Goal: Complete application form

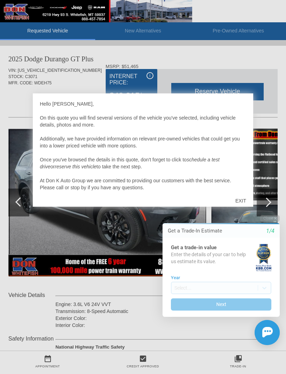
click at [242, 199] on div "EXIT" at bounding box center [240, 200] width 25 height 21
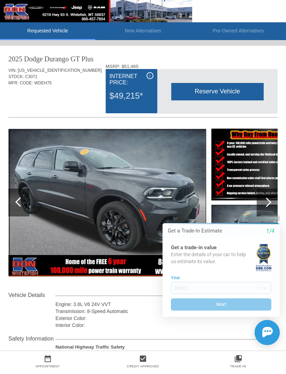
click at [122, 200] on img at bounding box center [107, 203] width 198 height 148
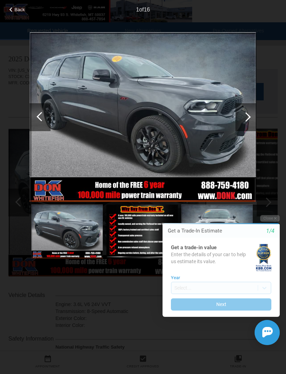
click at [273, 217] on button "Close" at bounding box center [270, 218] width 20 height 7
click at [271, 216] on button "Close" at bounding box center [270, 218] width 20 height 7
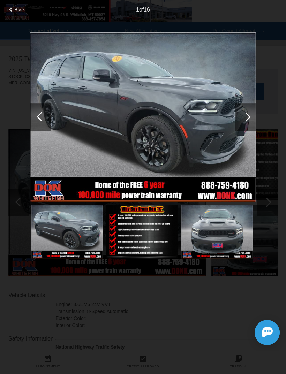
click at [168, 133] on img at bounding box center [143, 117] width 227 height 170
click at [160, 106] on img at bounding box center [143, 117] width 227 height 170
click at [246, 113] on div at bounding box center [245, 116] width 9 height 9
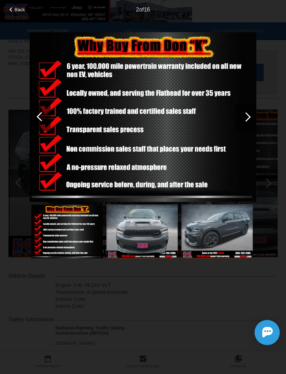
scroll to position [19, 0]
click at [15, 9] on span "Back" at bounding box center [20, 9] width 10 height 5
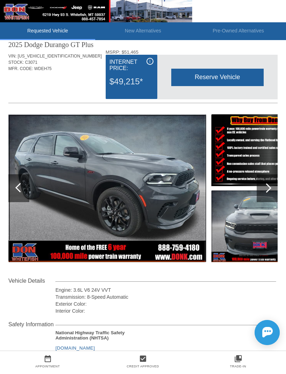
scroll to position [0, 0]
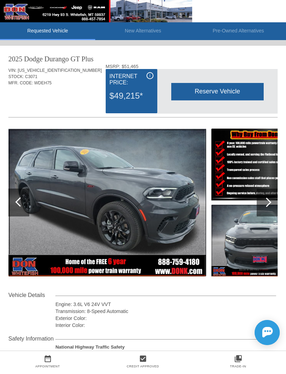
click at [266, 203] on div at bounding box center [266, 202] width 9 height 9
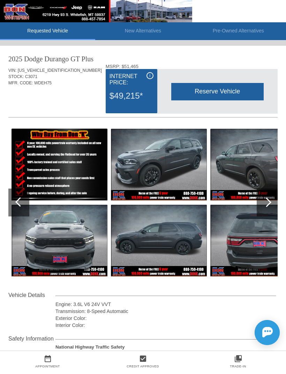
click at [269, 200] on div at bounding box center [267, 203] width 21 height 28
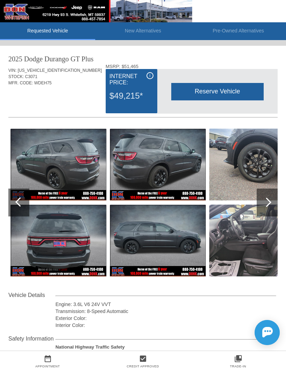
click at [271, 199] on div at bounding box center [267, 203] width 21 height 28
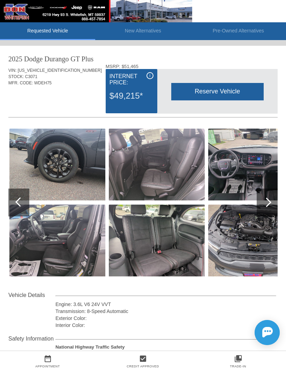
click at [269, 200] on div at bounding box center [267, 203] width 21 height 28
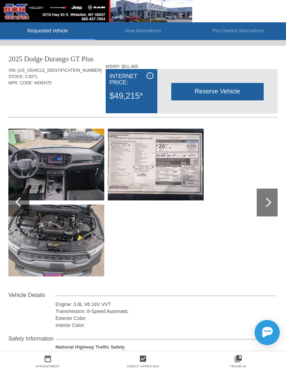
click at [160, 157] on img at bounding box center [156, 165] width 96 height 72
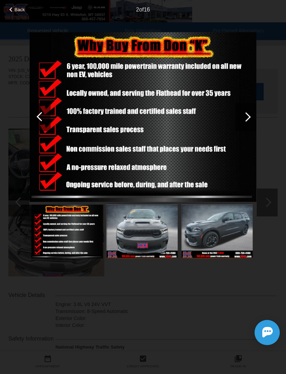
click at [245, 115] on div at bounding box center [245, 116] width 9 height 9
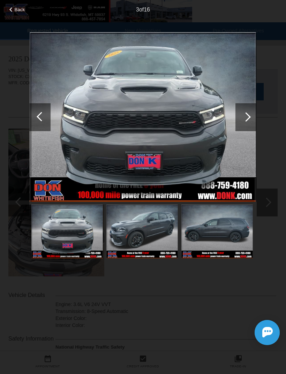
click at [247, 117] on div at bounding box center [245, 116] width 9 height 9
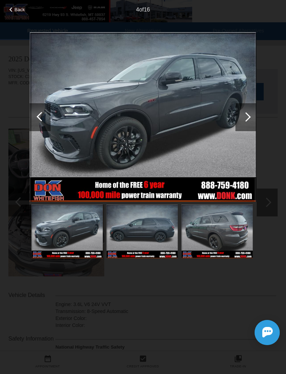
click at [247, 116] on div at bounding box center [245, 116] width 9 height 9
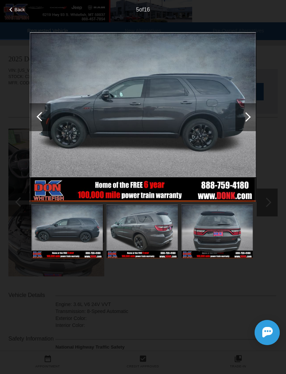
click at [250, 116] on div at bounding box center [245, 116] width 9 height 9
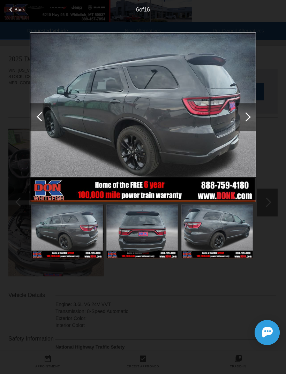
click at [247, 113] on div at bounding box center [245, 117] width 21 height 28
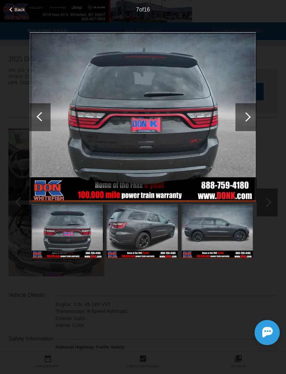
click at [251, 116] on div at bounding box center [245, 117] width 21 height 28
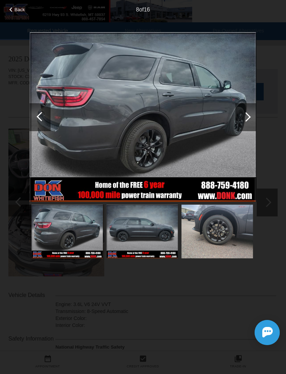
click at [246, 115] on div at bounding box center [245, 116] width 9 height 9
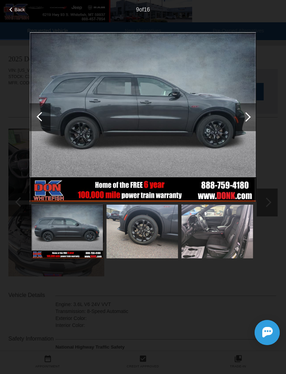
click at [249, 115] on div at bounding box center [245, 117] width 21 height 28
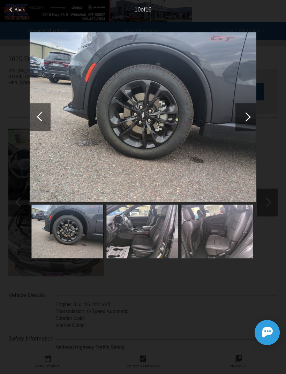
click at [246, 113] on div at bounding box center [245, 117] width 21 height 28
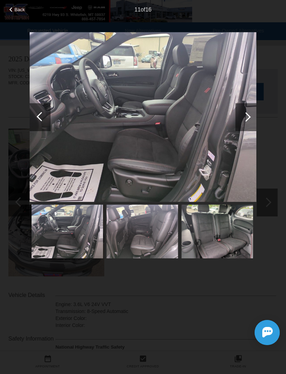
click at [245, 114] on div at bounding box center [245, 116] width 9 height 9
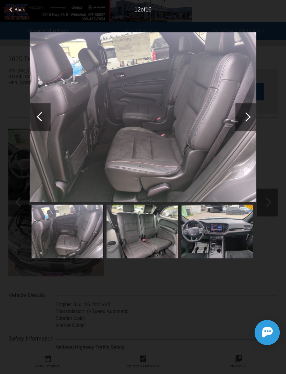
click at [246, 116] on div at bounding box center [245, 116] width 9 height 9
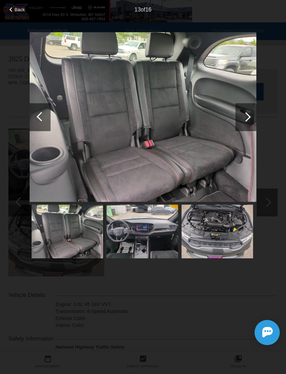
click at [247, 121] on div at bounding box center [245, 117] width 21 height 28
